Goal: Information Seeking & Learning: Understand process/instructions

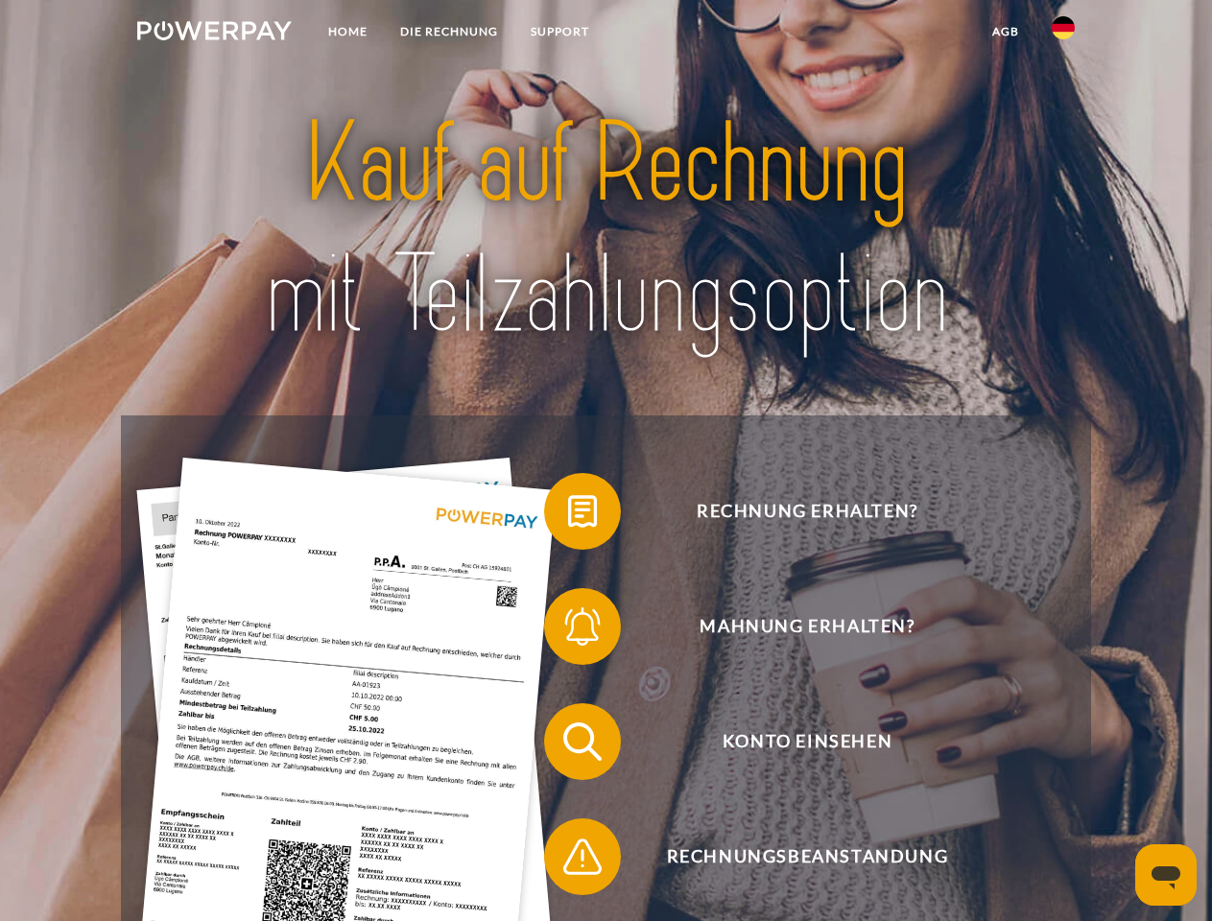
click at [214, 34] on img at bounding box center [214, 30] width 154 height 19
click at [1063, 34] on img at bounding box center [1063, 27] width 23 height 23
click at [1005, 32] on link "agb" at bounding box center [1005, 31] width 59 height 35
click at [568, 515] on span at bounding box center [554, 511] width 96 height 96
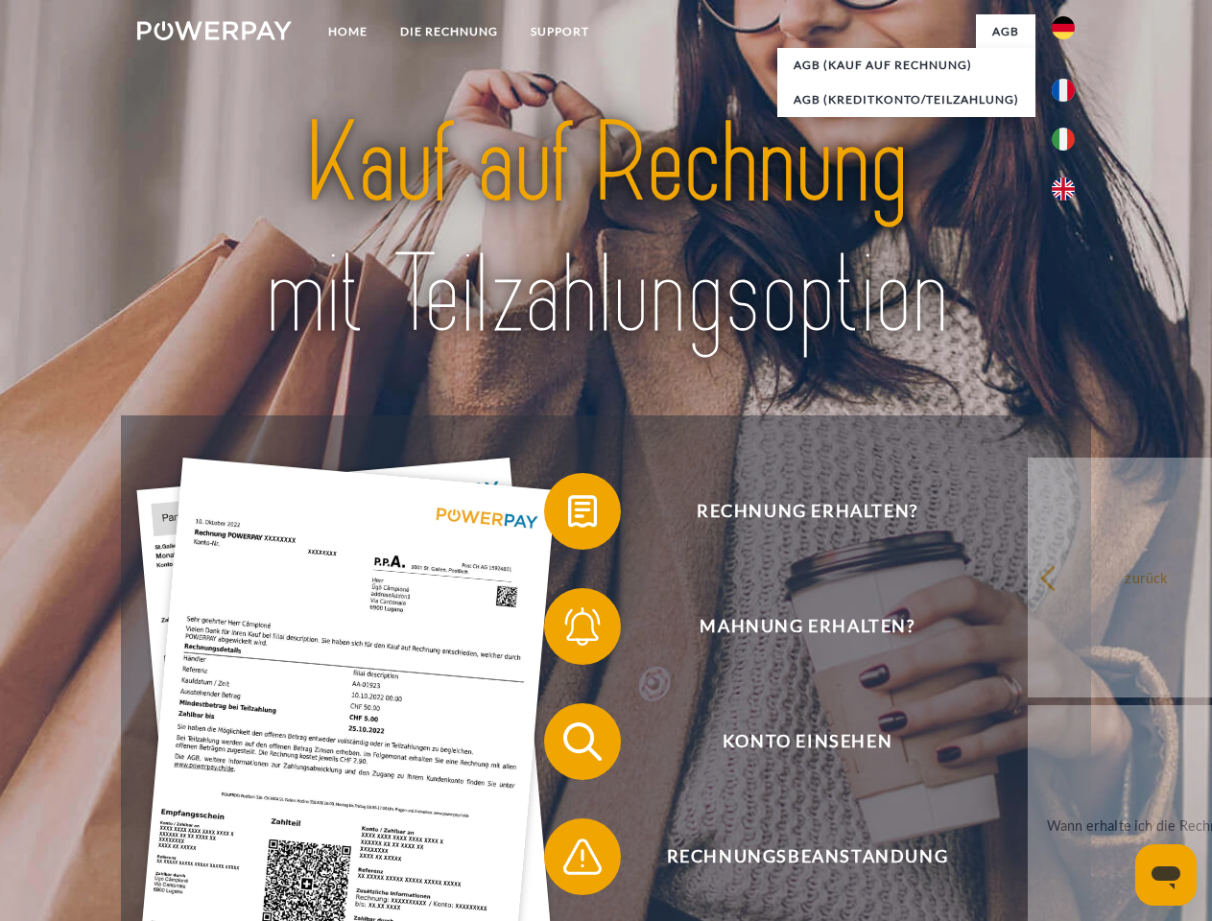
click at [568, 630] on span at bounding box center [554, 627] width 96 height 96
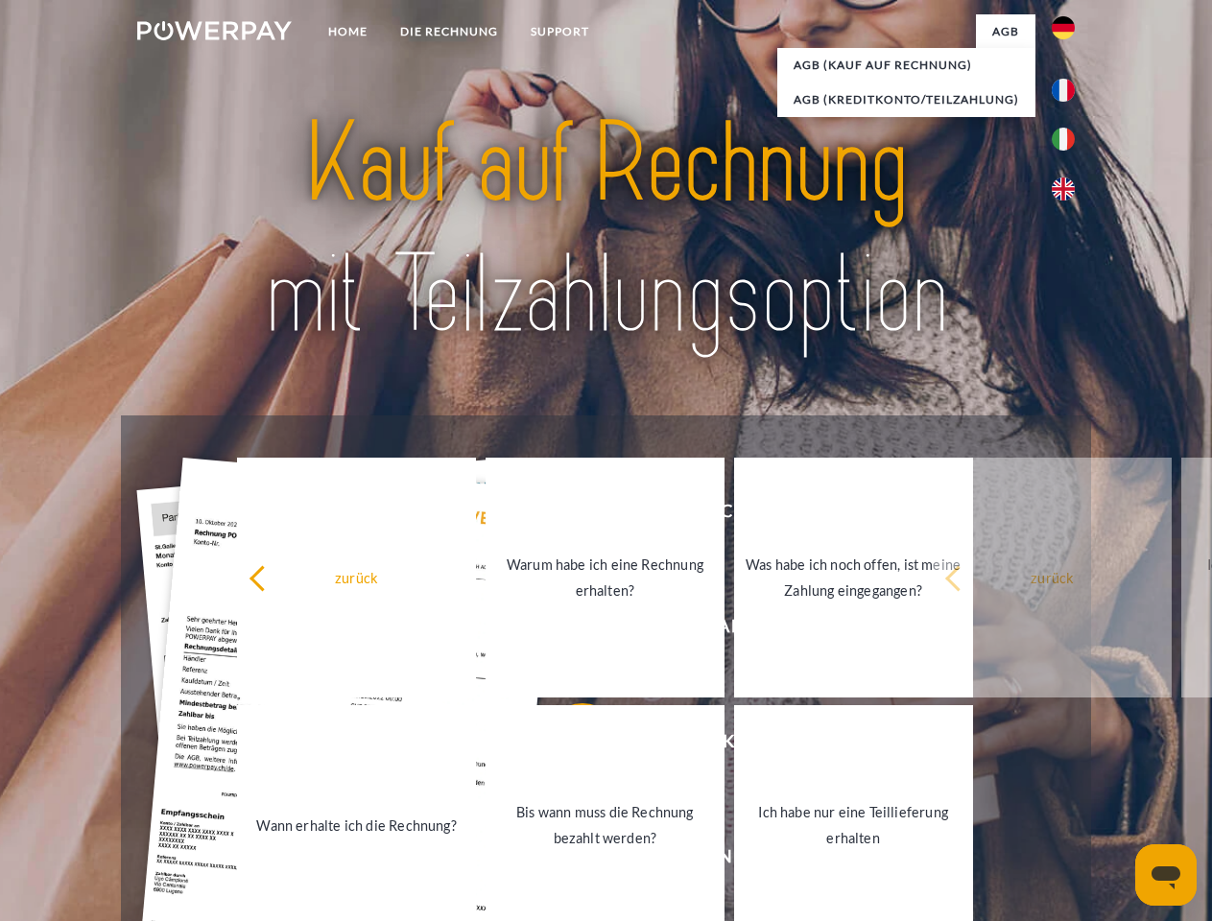
click at [568, 745] on link "Bis wann muss die Rechnung bezahlt werden?" at bounding box center [604, 825] width 239 height 240
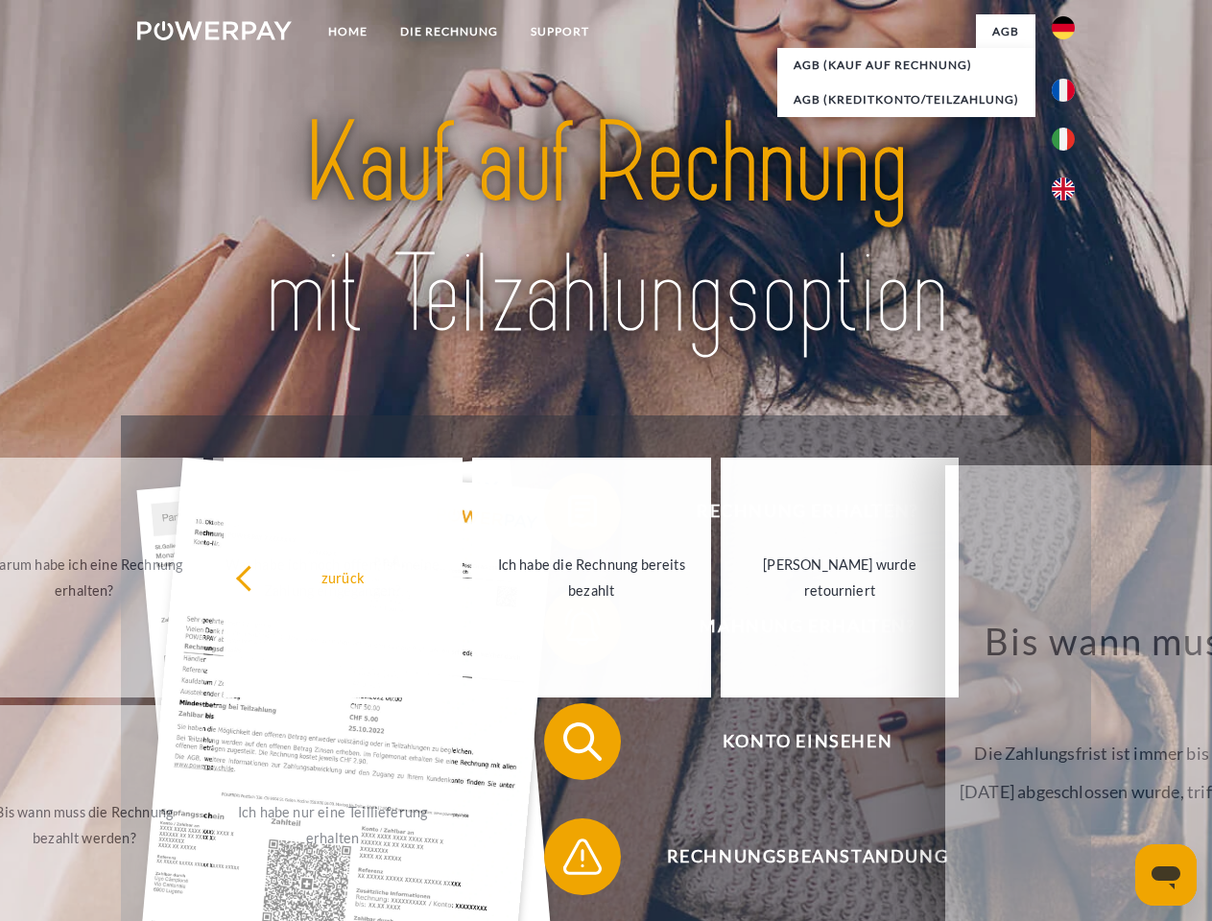
click at [568, 861] on span at bounding box center [554, 857] width 96 height 96
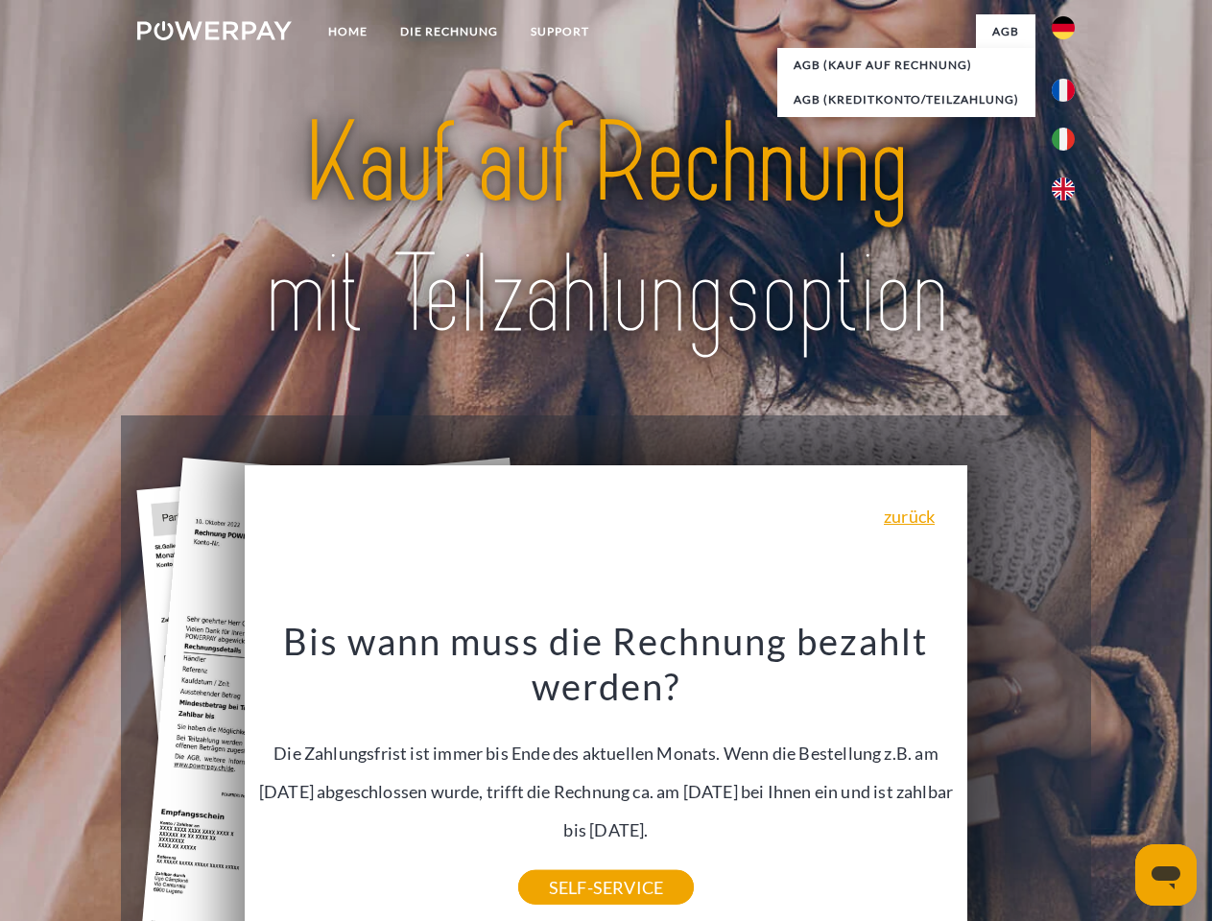
click at [1166, 875] on icon "Messaging-Fenster öffnen" at bounding box center [1165, 877] width 29 height 23
